Goal: Task Accomplishment & Management: Complete application form

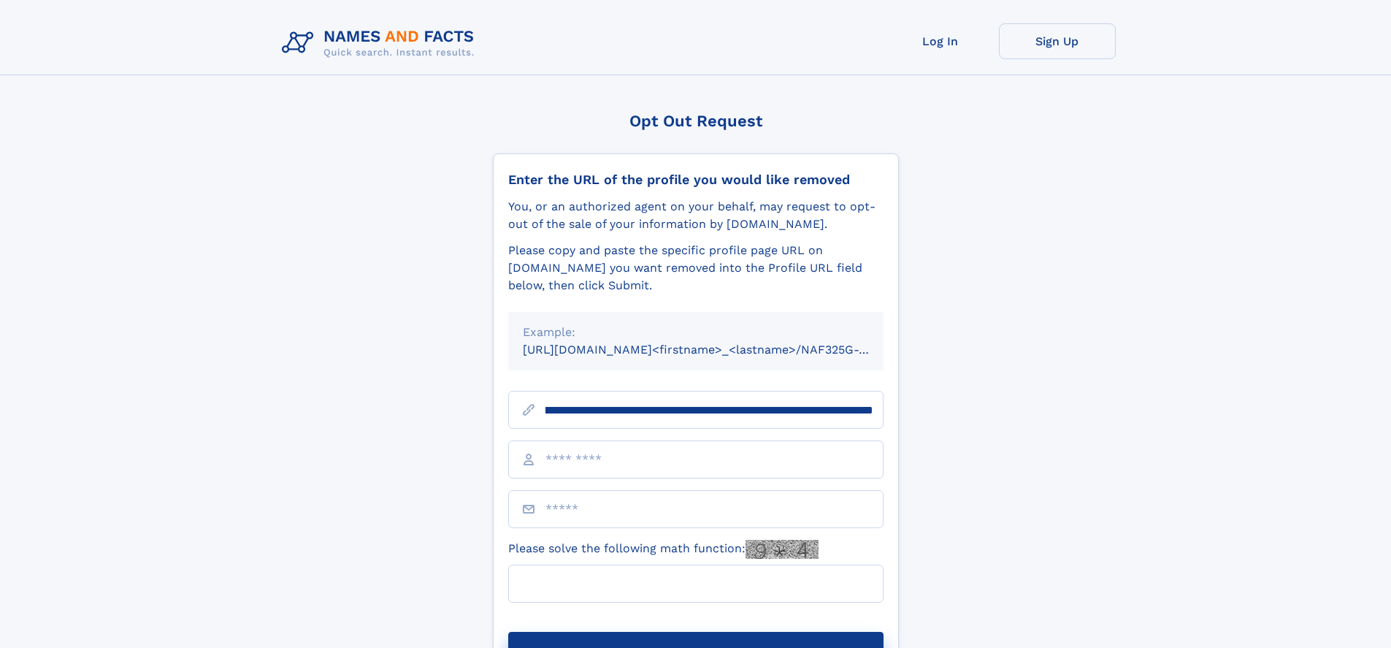
scroll to position [0, 177]
type input "**********"
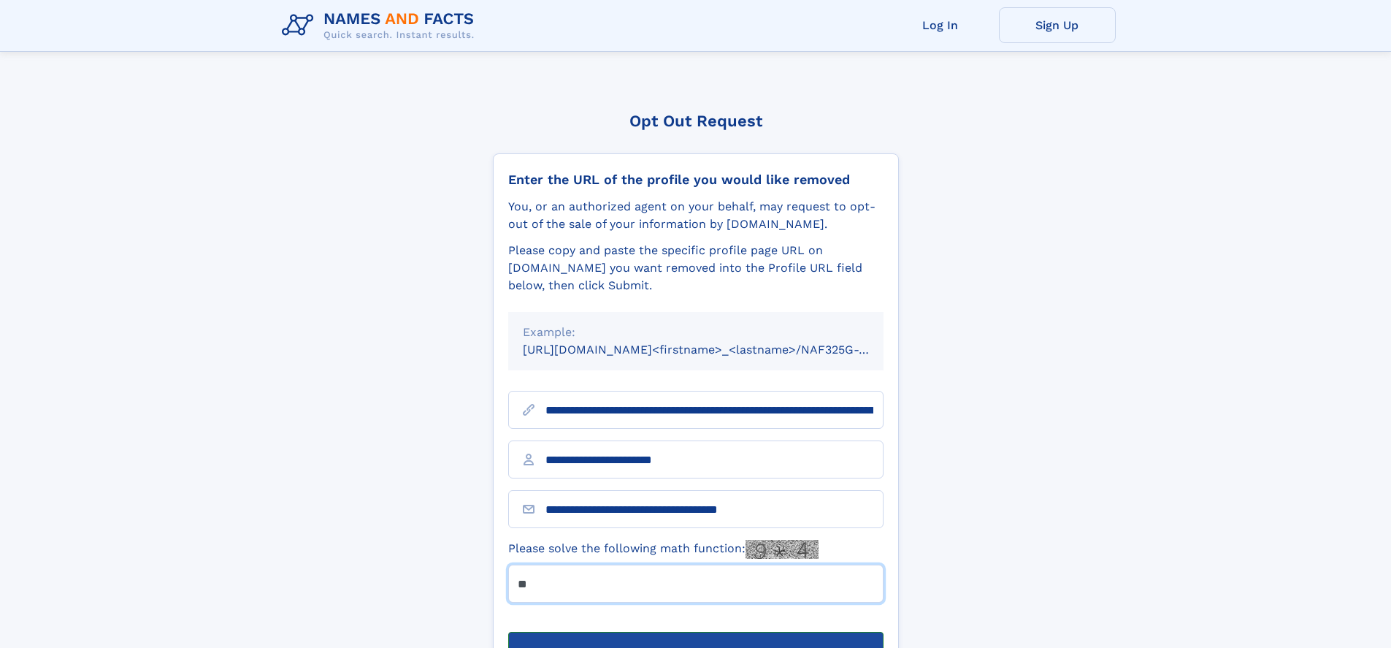
type input "**"
click at [695, 632] on button "Submit Opt Out Request" at bounding box center [695, 655] width 375 height 47
